Goal: Task Accomplishment & Management: Manage account settings

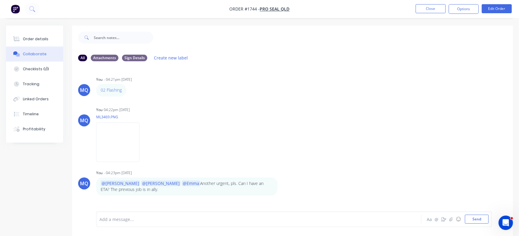
scroll to position [6, 0]
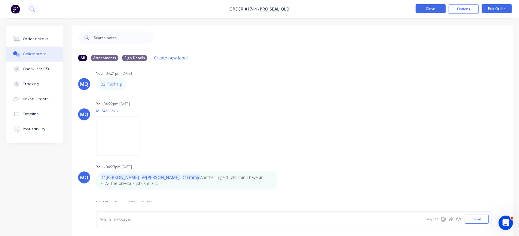
click at [425, 11] on button "Close" at bounding box center [431, 8] width 30 height 9
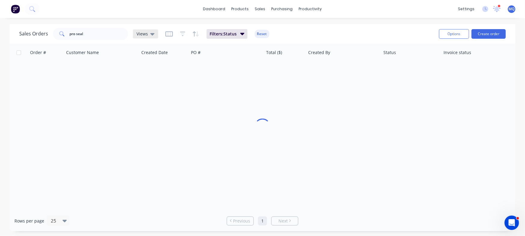
click at [149, 32] on div "Views" at bounding box center [146, 33] width 18 height 5
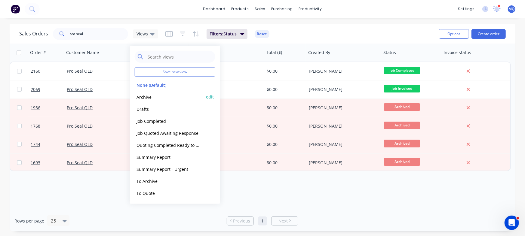
click at [151, 97] on button "Archive" at bounding box center [169, 97] width 69 height 7
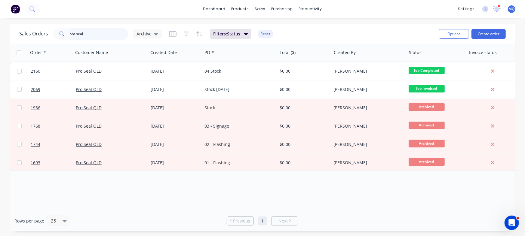
click at [94, 35] on input "pro seal" at bounding box center [99, 34] width 59 height 12
type input "suncoast"
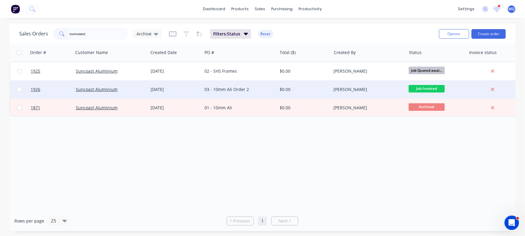
click at [242, 88] on div "03 - 10mm Ali Order 2" at bounding box center [238, 90] width 67 height 6
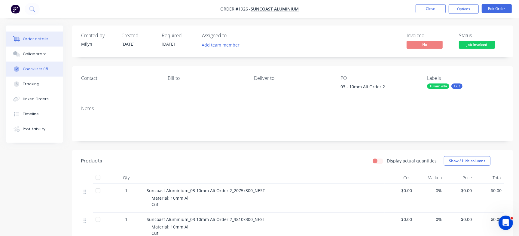
click at [27, 66] on button "Checklists 0/1" at bounding box center [34, 69] width 57 height 15
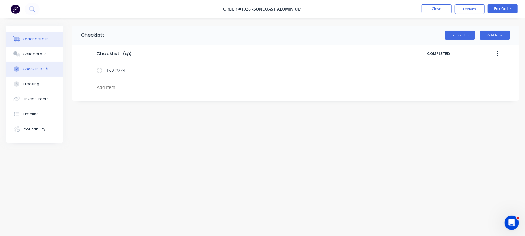
click at [42, 39] on div "Order details" at bounding box center [36, 38] width 26 height 5
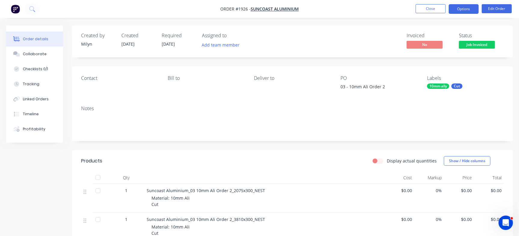
click at [470, 10] on button "Options" at bounding box center [464, 9] width 30 height 10
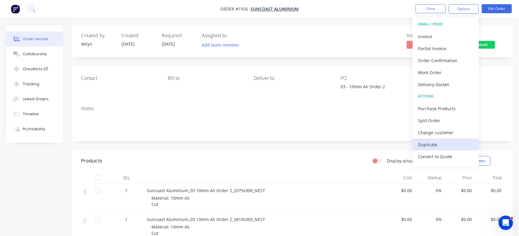
click at [436, 144] on div "Duplicate" at bounding box center [445, 144] width 55 height 9
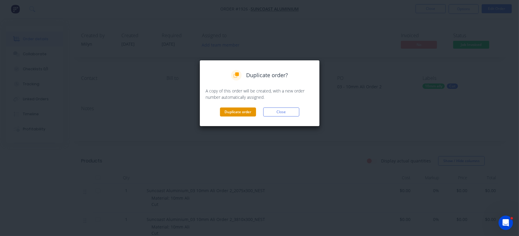
click at [238, 110] on button "Duplicate order" at bounding box center [238, 112] width 36 height 9
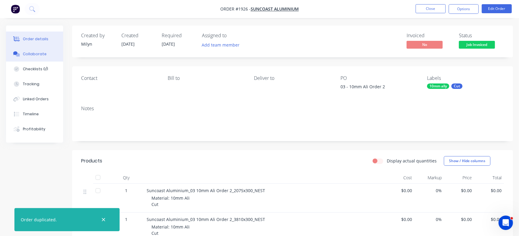
click at [39, 54] on div "Collaborate" at bounding box center [35, 53] width 24 height 5
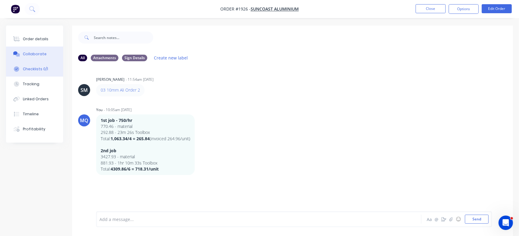
click at [39, 63] on button "Checklists 0/1" at bounding box center [34, 69] width 57 height 15
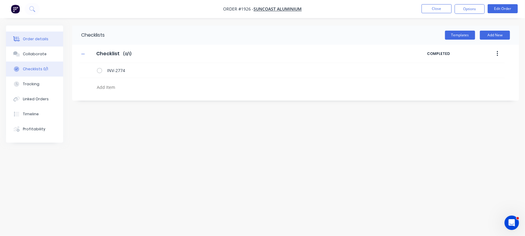
click at [39, 35] on button "Order details" at bounding box center [34, 39] width 57 height 15
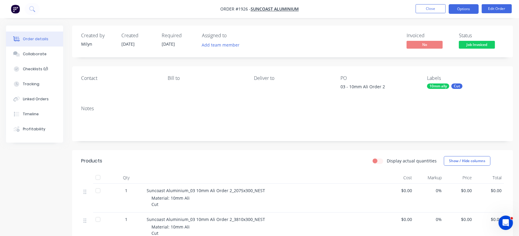
drag, startPoint x: 467, startPoint y: 7, endPoint x: 465, endPoint y: 11, distance: 4.4
click at [467, 7] on button "Options" at bounding box center [464, 9] width 30 height 10
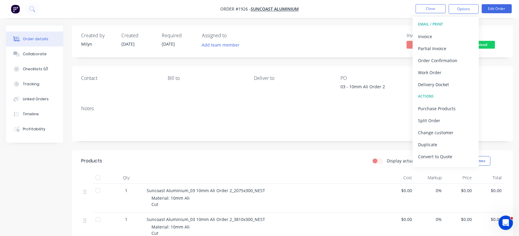
scroll to position [9, 0]
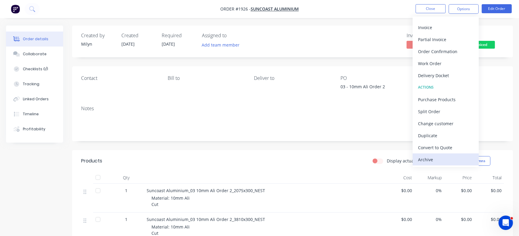
click at [441, 163] on div "Archive" at bounding box center [445, 160] width 55 height 9
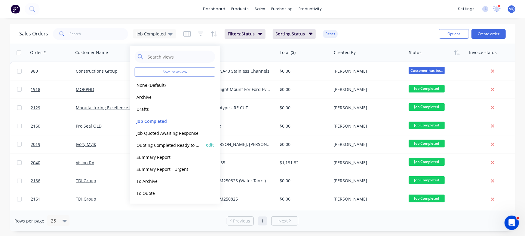
click at [164, 146] on button "Quoting Completed Ready to Send" at bounding box center [169, 145] width 69 height 7
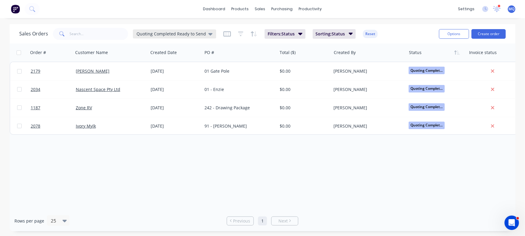
click at [174, 32] on span "Quoting Completed Ready to Send" at bounding box center [171, 34] width 69 height 6
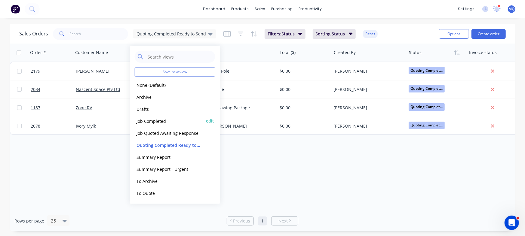
click at [161, 120] on button "Job Completed" at bounding box center [169, 121] width 69 height 7
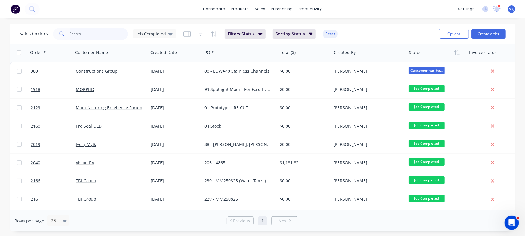
click at [90, 35] on input "text" at bounding box center [99, 34] width 59 height 12
type input "u"
type input "suncoast"
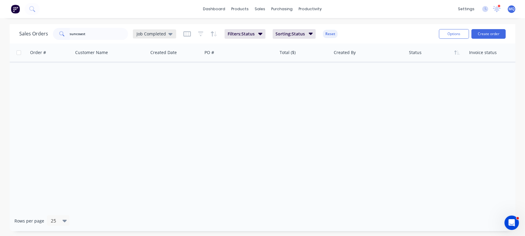
click at [159, 35] on span "Job Completed" at bounding box center [151, 34] width 29 height 6
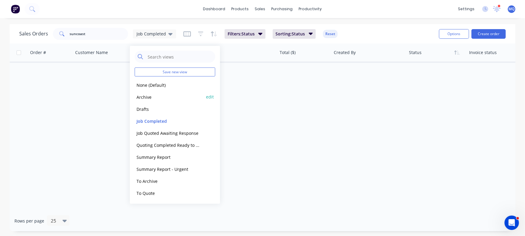
click at [152, 96] on button "Archive" at bounding box center [169, 97] width 69 height 7
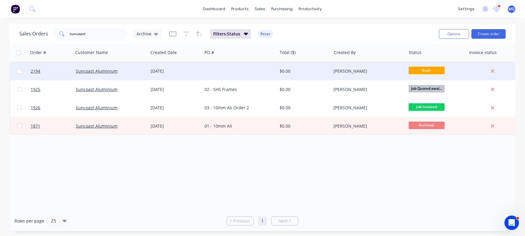
click at [221, 71] on div at bounding box center [239, 71] width 75 height 18
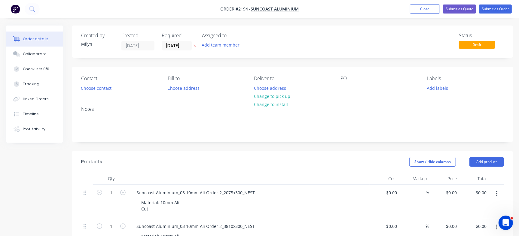
click at [352, 88] on div "PO" at bounding box center [379, 84] width 77 height 17
click at [346, 89] on div at bounding box center [346, 88] width 10 height 9
paste div
drag, startPoint x: 380, startPoint y: 105, endPoint x: 317, endPoint y: 74, distance: 70.5
click at [317, 74] on div "Contact Choose contact Bill to Choose address Deliver to Choose address Change …" at bounding box center [292, 84] width 441 height 35
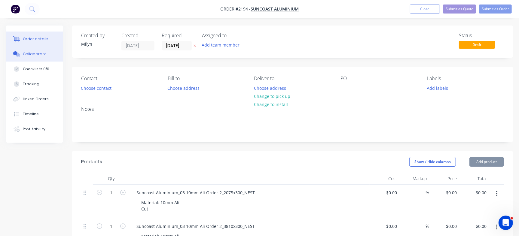
click at [36, 56] on div "Collaborate" at bounding box center [35, 53] width 24 height 5
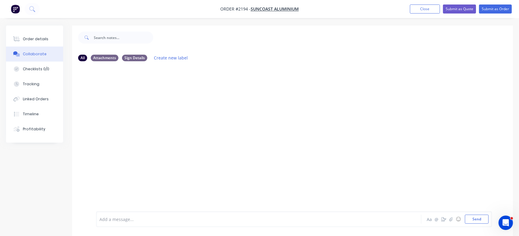
click at [197, 223] on div at bounding box center [246, 220] width 292 height 6
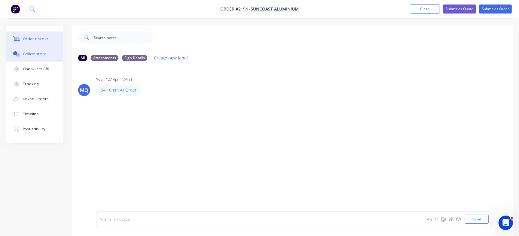
click at [39, 37] on div "Order details" at bounding box center [36, 38] width 26 height 5
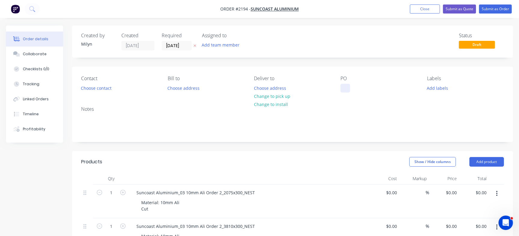
click at [343, 89] on div at bounding box center [346, 88] width 10 height 9
paste div
click at [390, 88] on div "04 10mm Ali Order 28-8-25" at bounding box center [372, 88] width 62 height 9
click at [393, 89] on div "04 10mm Ali Order 28/8-25" at bounding box center [373, 88] width 64 height 9
click at [352, 90] on div "04 10mm Ali Order 28/8/25" at bounding box center [372, 88] width 62 height 9
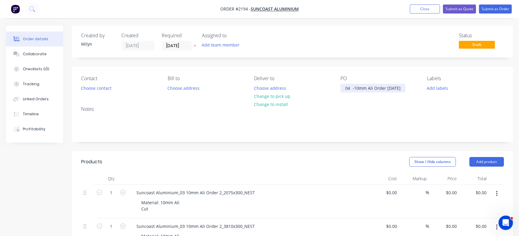
click at [353, 88] on div "04 -10mm Ali Order 28/8/25" at bounding box center [373, 88] width 65 height 9
click at [493, 10] on button "Submit as Order" at bounding box center [495, 9] width 33 height 9
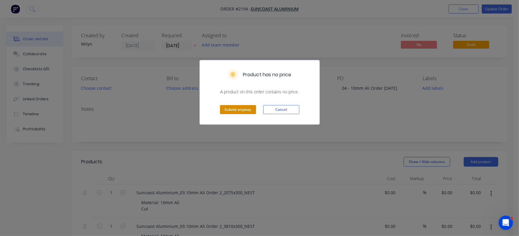
click at [248, 107] on button "Submit anyway" at bounding box center [238, 109] width 36 height 9
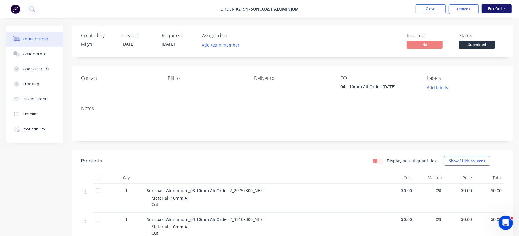
click at [494, 8] on button "Edit Order" at bounding box center [497, 8] width 30 height 9
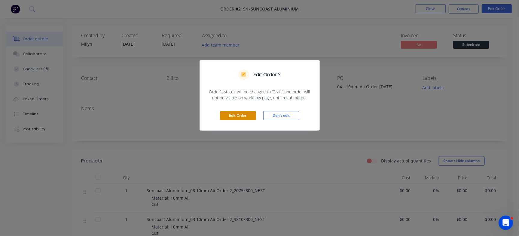
click at [223, 118] on button "Edit Order" at bounding box center [238, 115] width 36 height 9
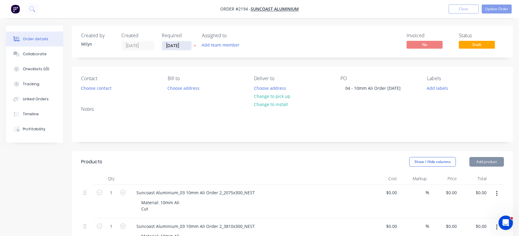
click at [179, 48] on input "28/08/25" at bounding box center [176, 45] width 29 height 9
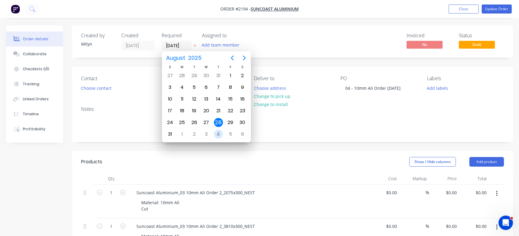
click at [220, 133] on div "4" at bounding box center [218, 134] width 9 height 9
type input "04/09/25"
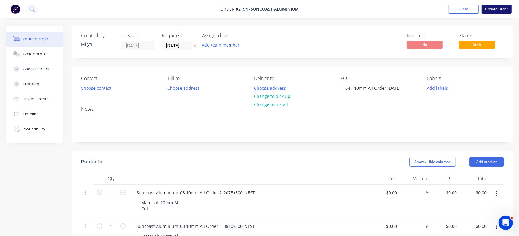
click at [506, 8] on button "Update Order" at bounding box center [497, 9] width 30 height 9
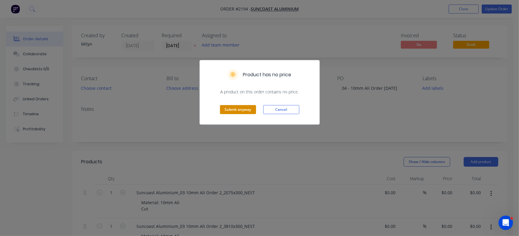
drag, startPoint x: 241, startPoint y: 106, endPoint x: 247, endPoint y: 105, distance: 6.0
click at [242, 106] on button "Submit anyway" at bounding box center [238, 109] width 36 height 9
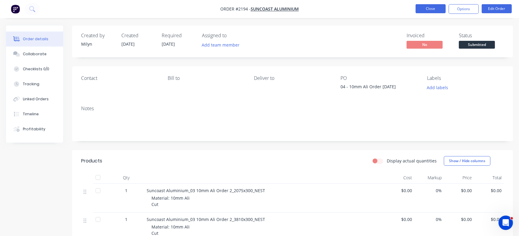
click at [421, 9] on button "Close" at bounding box center [431, 8] width 30 height 9
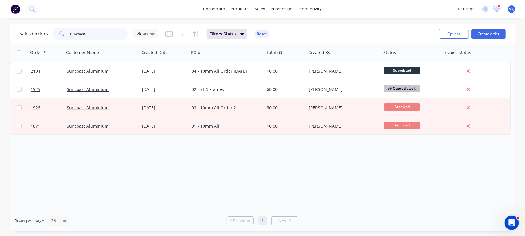
click at [109, 35] on input "suncoast" at bounding box center [99, 34] width 59 height 12
click at [216, 186] on div "Order # Customer Name Created Date PO # Total ($) Created By Status Invoice sta…" at bounding box center [263, 127] width 506 height 167
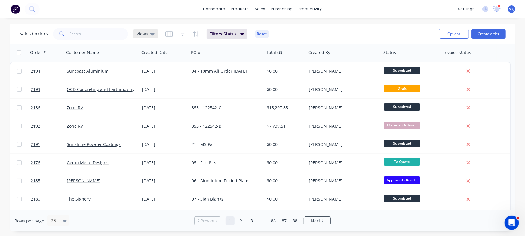
click at [151, 35] on icon at bounding box center [152, 34] width 4 height 7
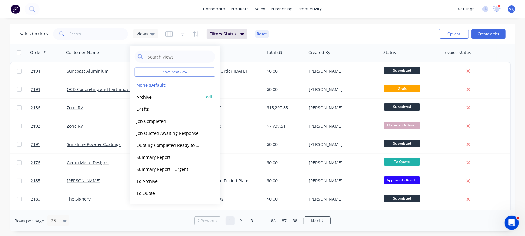
click at [160, 100] on button "Archive" at bounding box center [169, 97] width 69 height 7
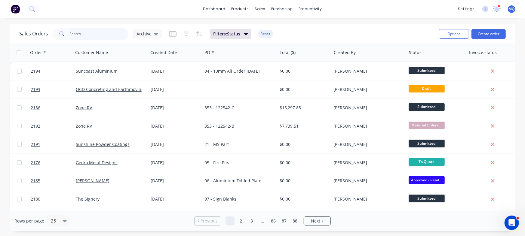
click at [106, 37] on input "text" at bounding box center [99, 34] width 59 height 12
type input "paulger"
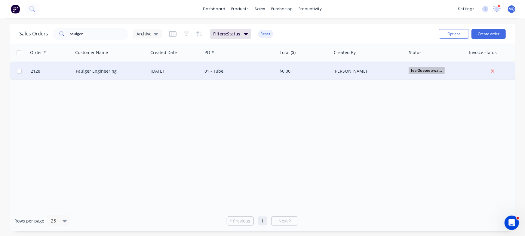
click at [239, 69] on div "01 - Tube" at bounding box center [238, 71] width 67 height 6
